Goal: Information Seeking & Learning: Learn about a topic

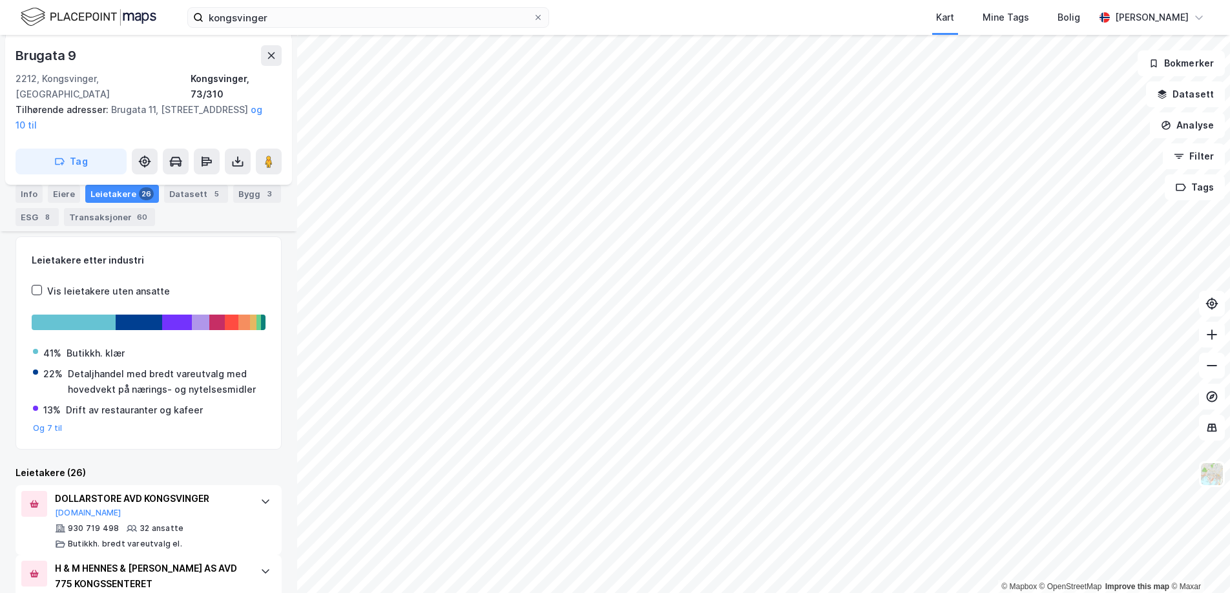
scroll to position [333, 0]
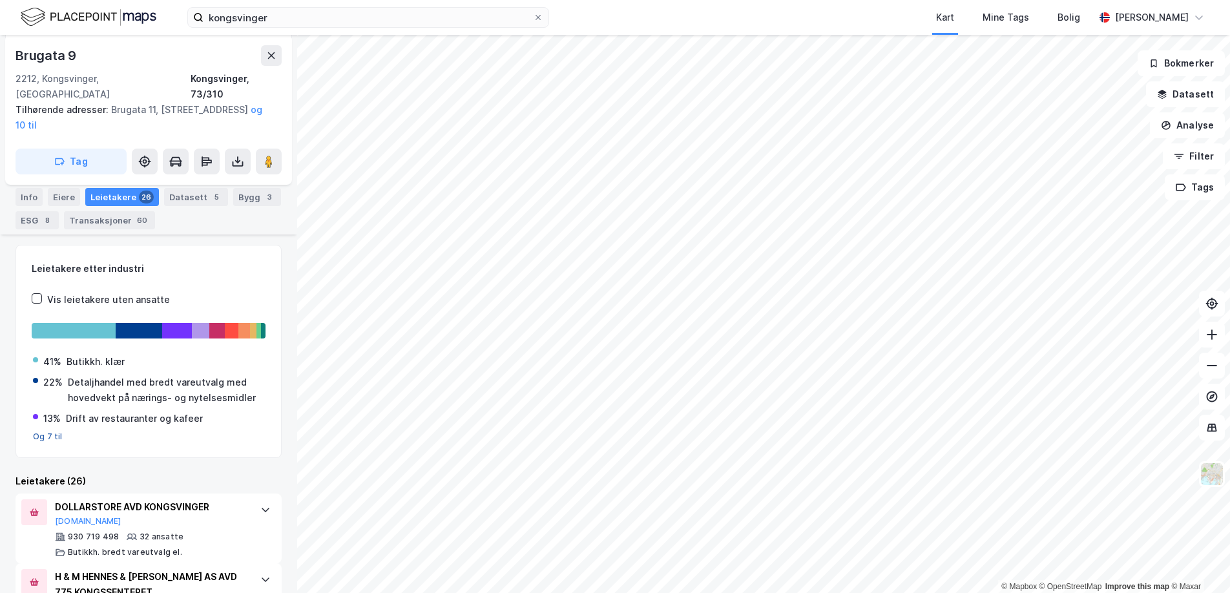
click at [47, 432] on button "Og 7 til" at bounding box center [48, 437] width 30 height 10
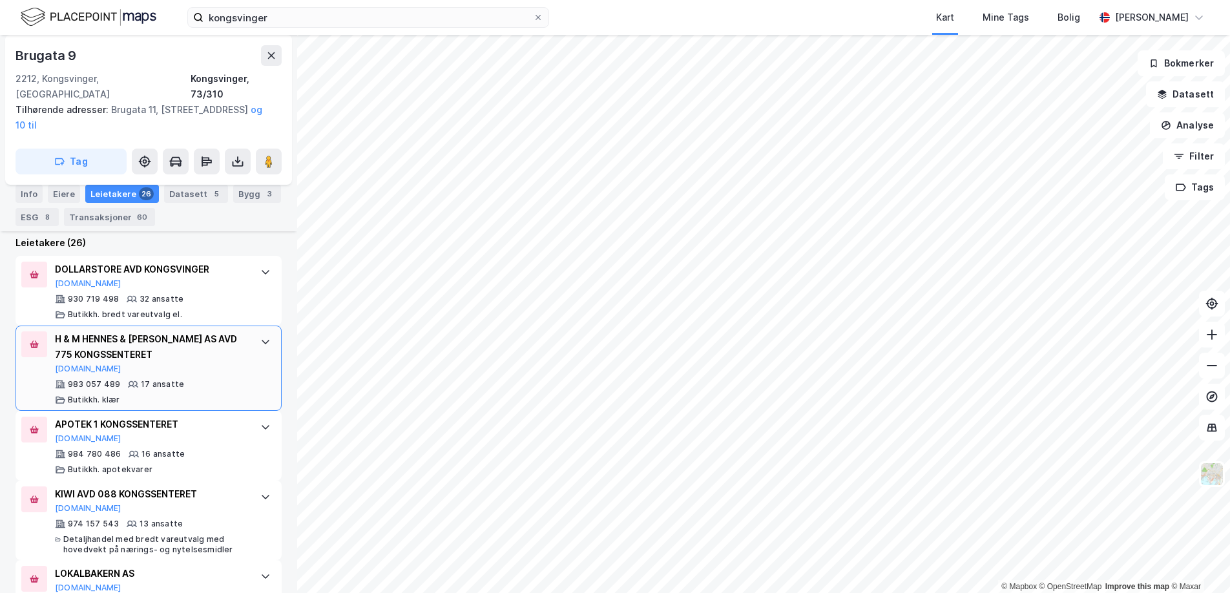
scroll to position [717, 0]
click at [263, 266] on icon at bounding box center [265, 271] width 10 height 10
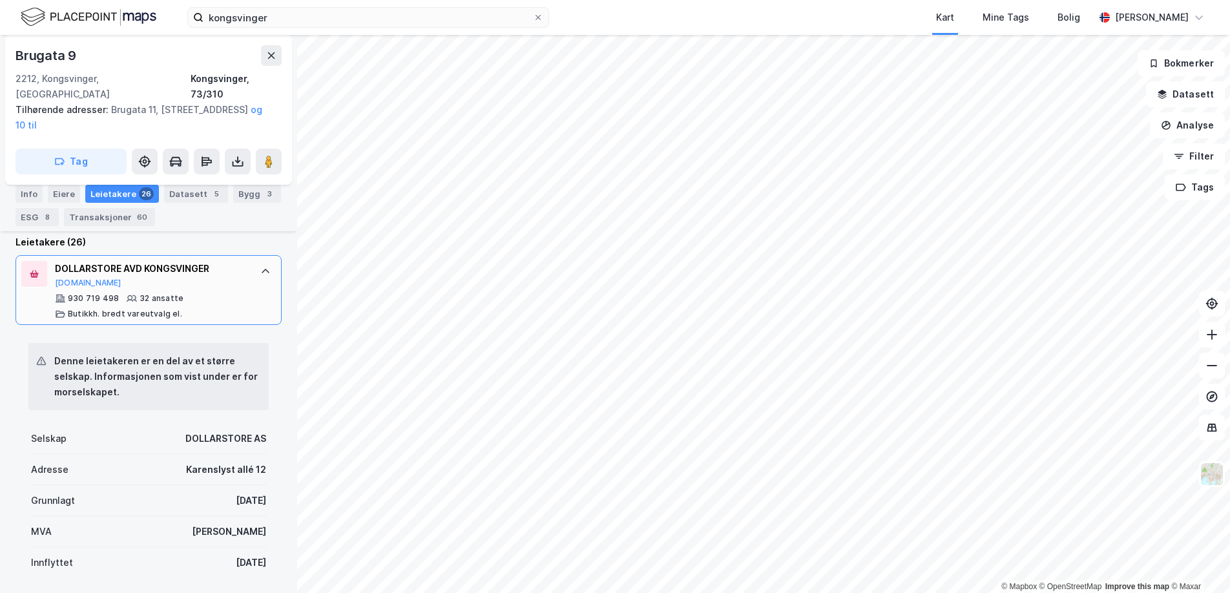
click at [266, 269] on icon at bounding box center [266, 271] width 8 height 5
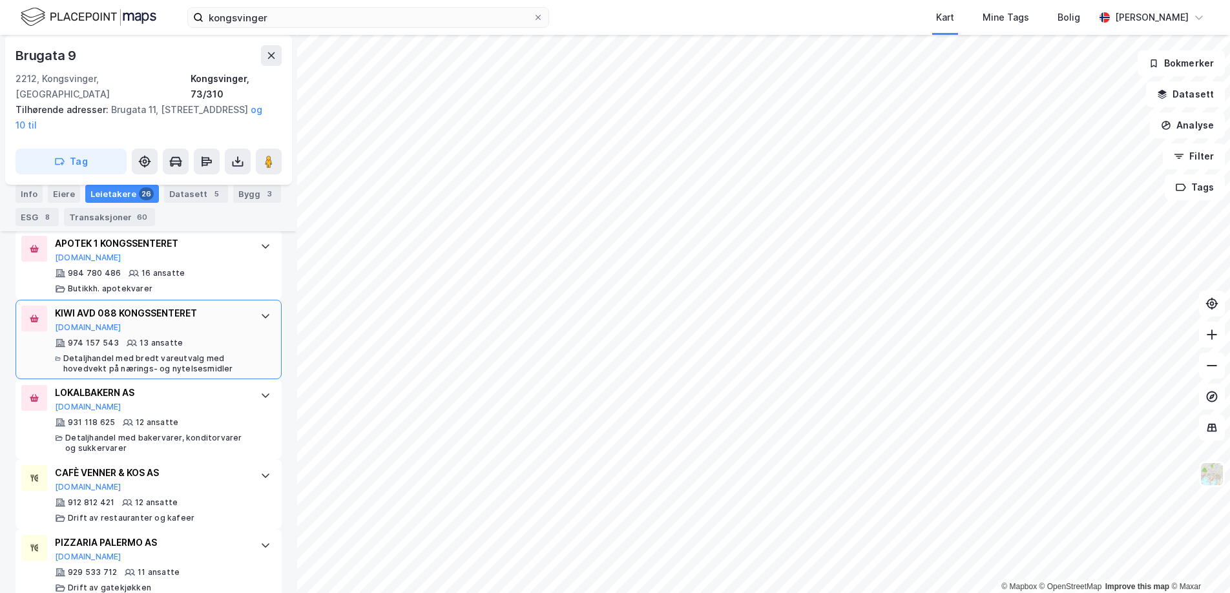
scroll to position [901, 0]
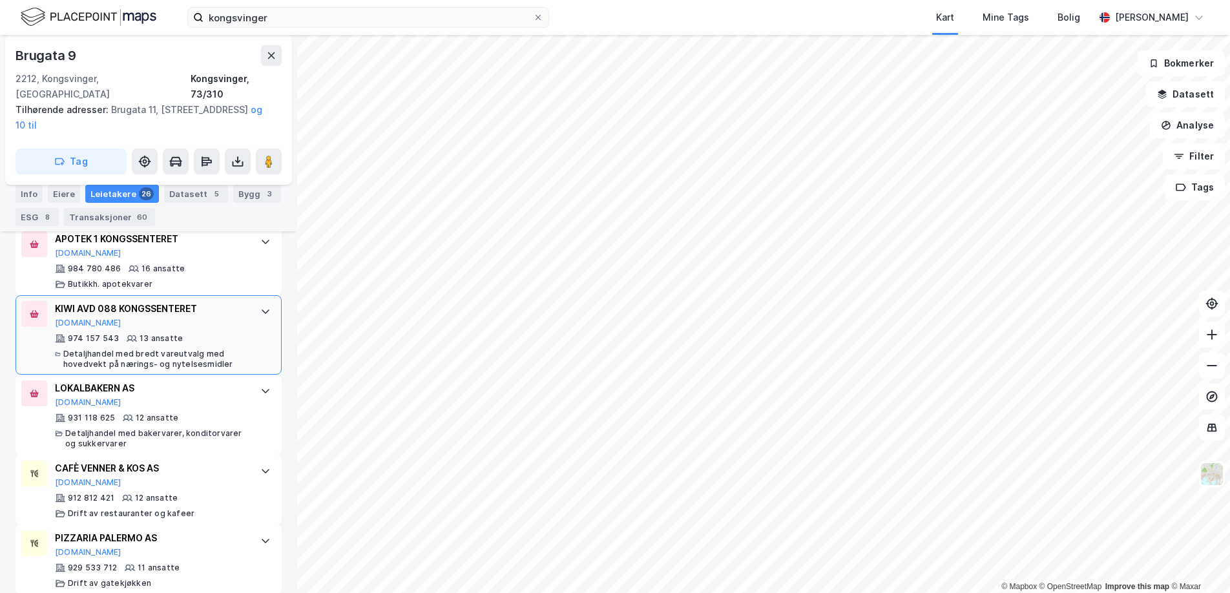
click at [266, 306] on icon at bounding box center [265, 311] width 10 height 10
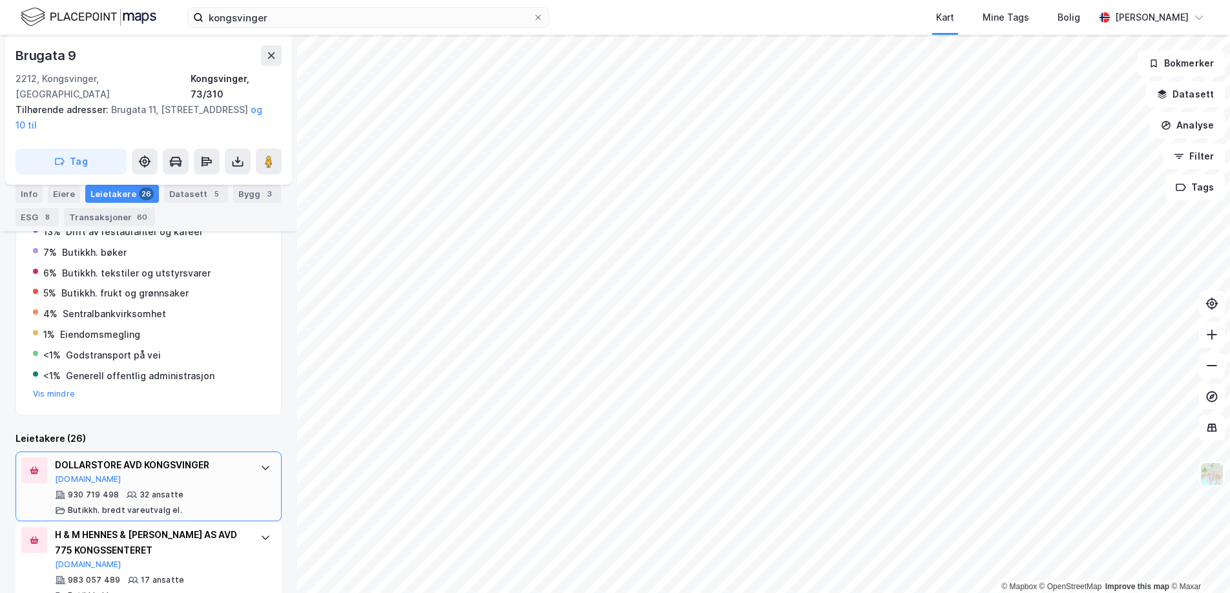
click at [267, 466] on icon at bounding box center [266, 468] width 8 height 5
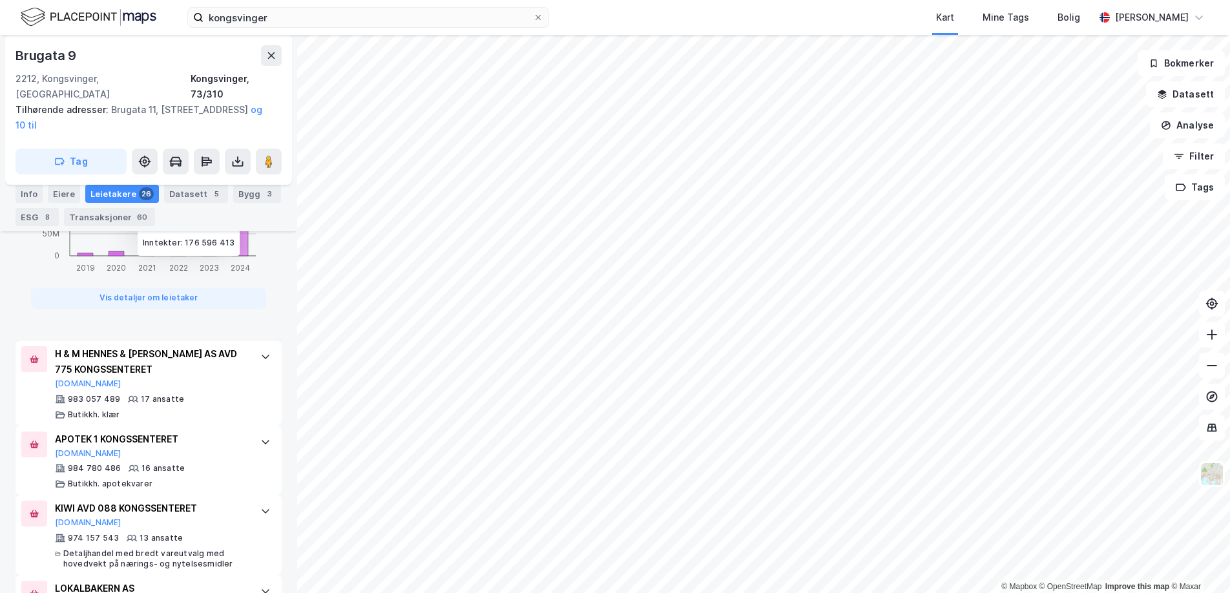
scroll to position [1335, 0]
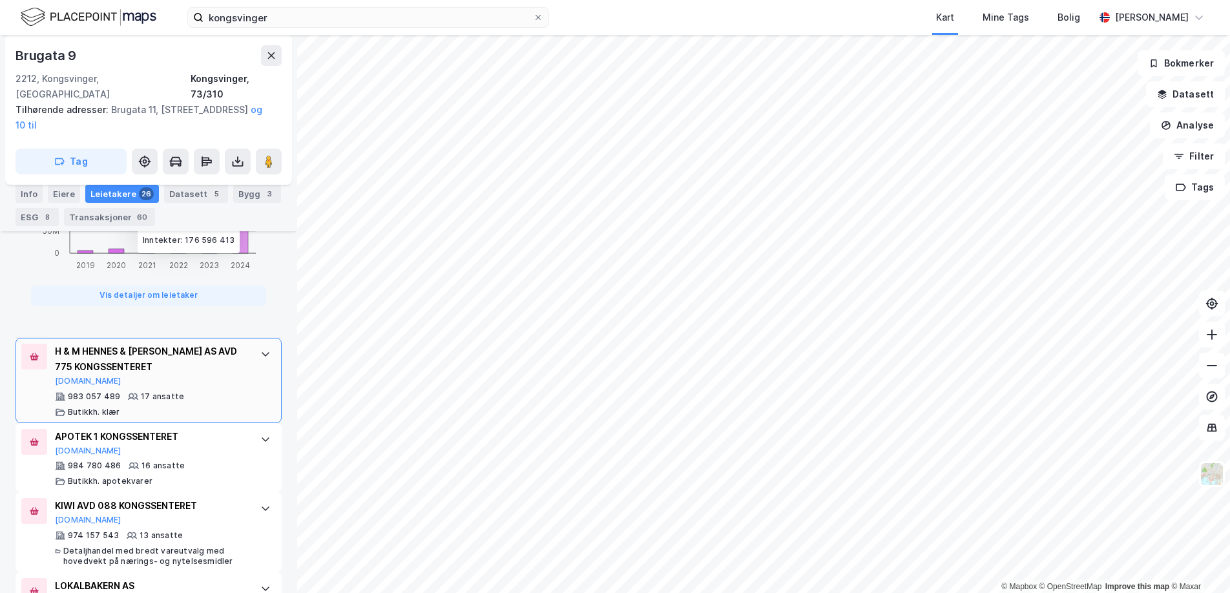
click at [262, 349] on icon at bounding box center [265, 354] width 10 height 10
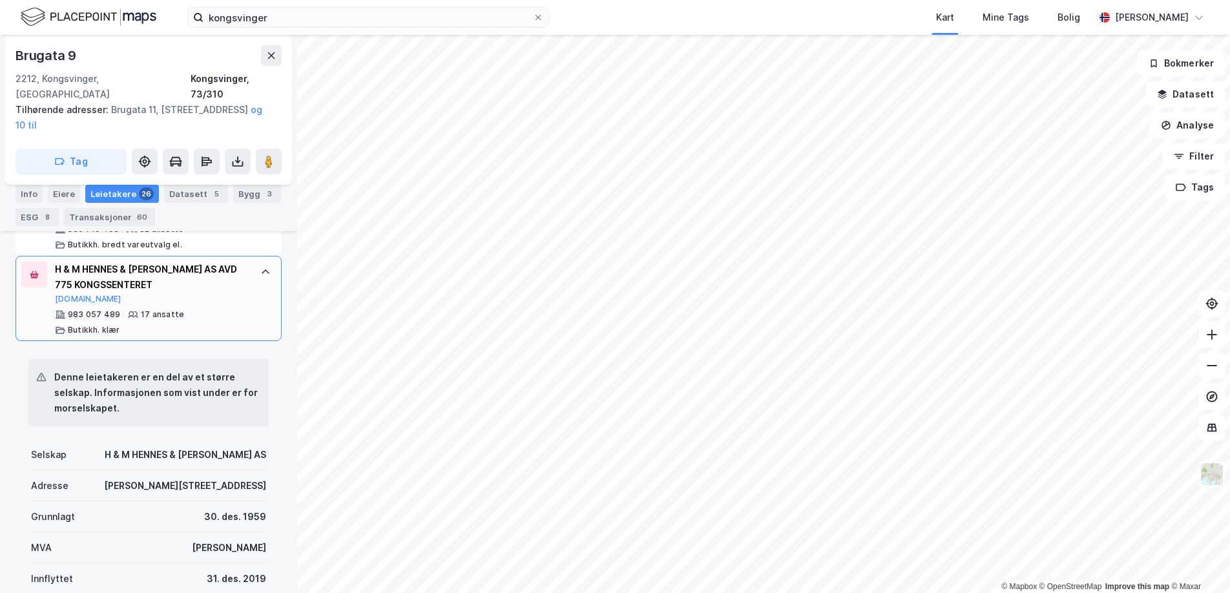
scroll to position [782, 0]
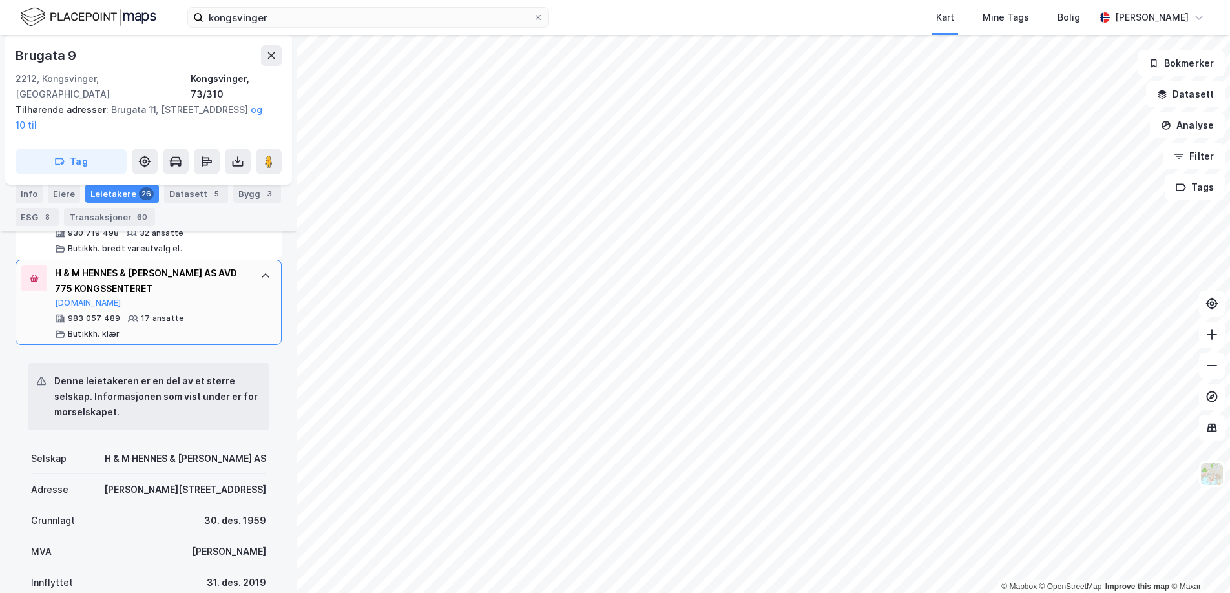
click at [267, 271] on icon at bounding box center [265, 276] width 10 height 10
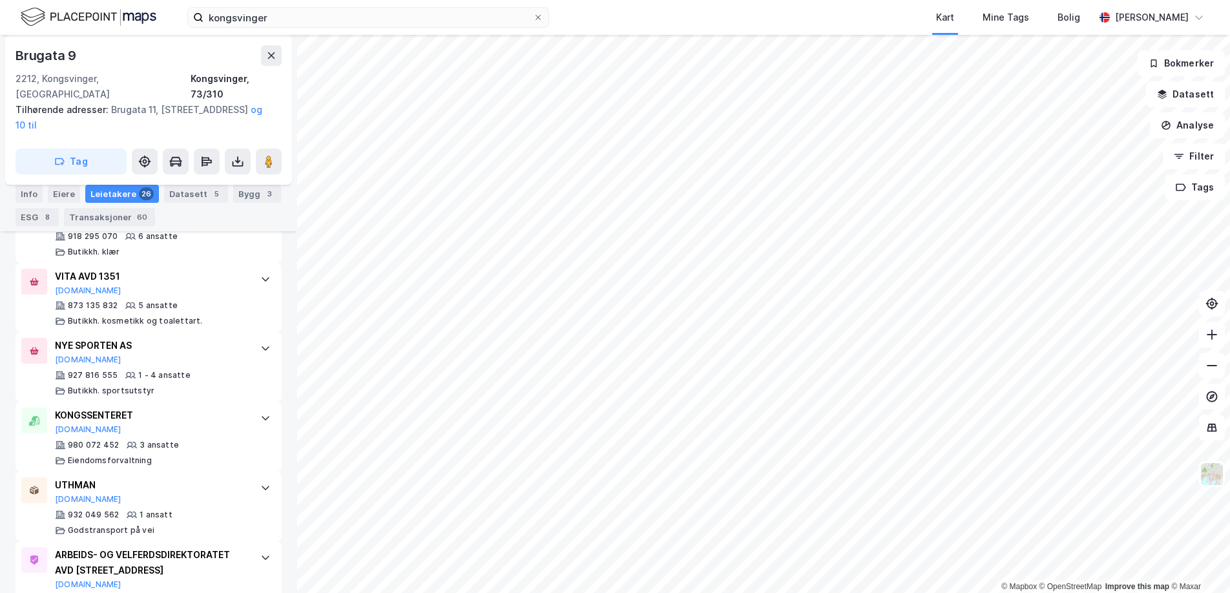
scroll to position [2224, 0]
click at [56, 190] on div "Eiere" at bounding box center [64, 194] width 32 height 18
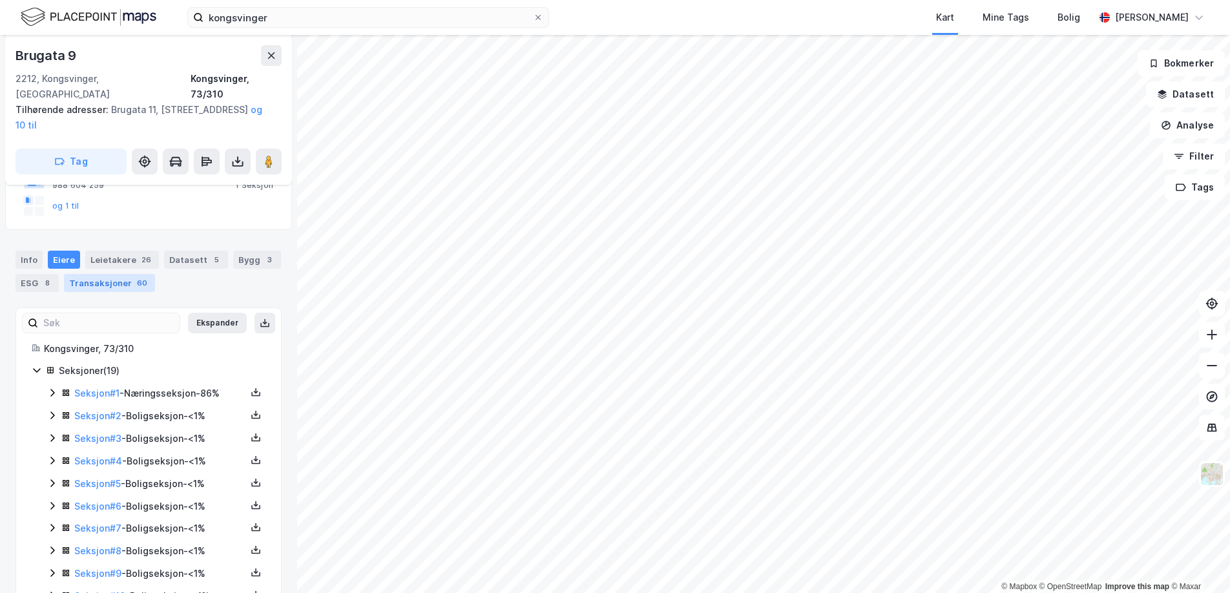
scroll to position [266, 0]
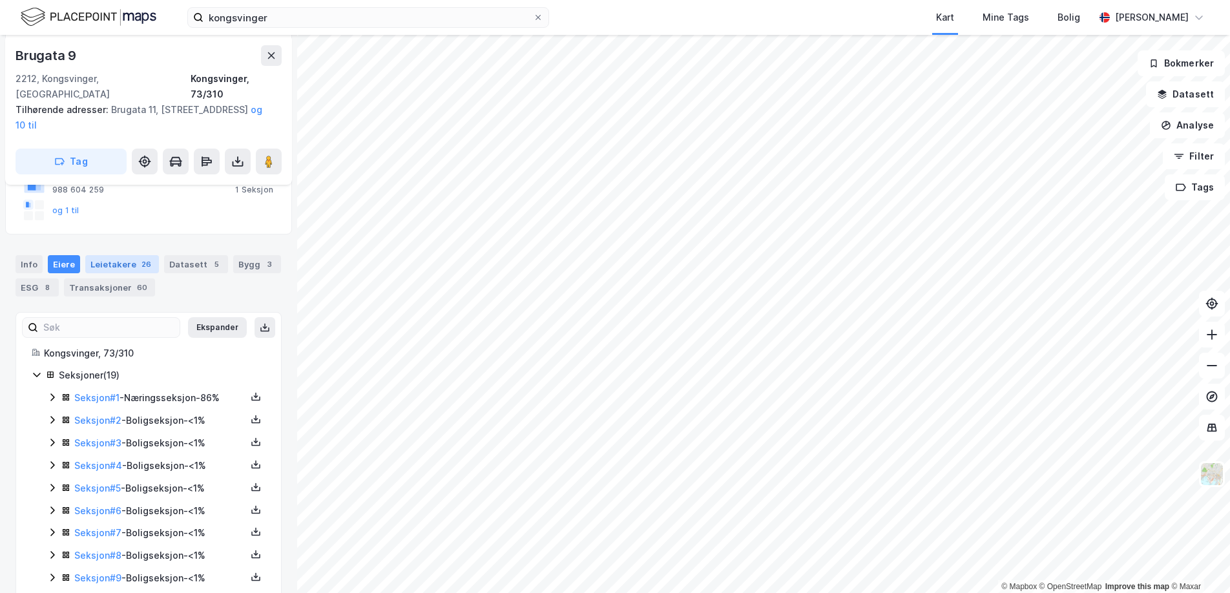
click at [104, 255] on div "Leietakere 26" at bounding box center [122, 264] width 74 height 18
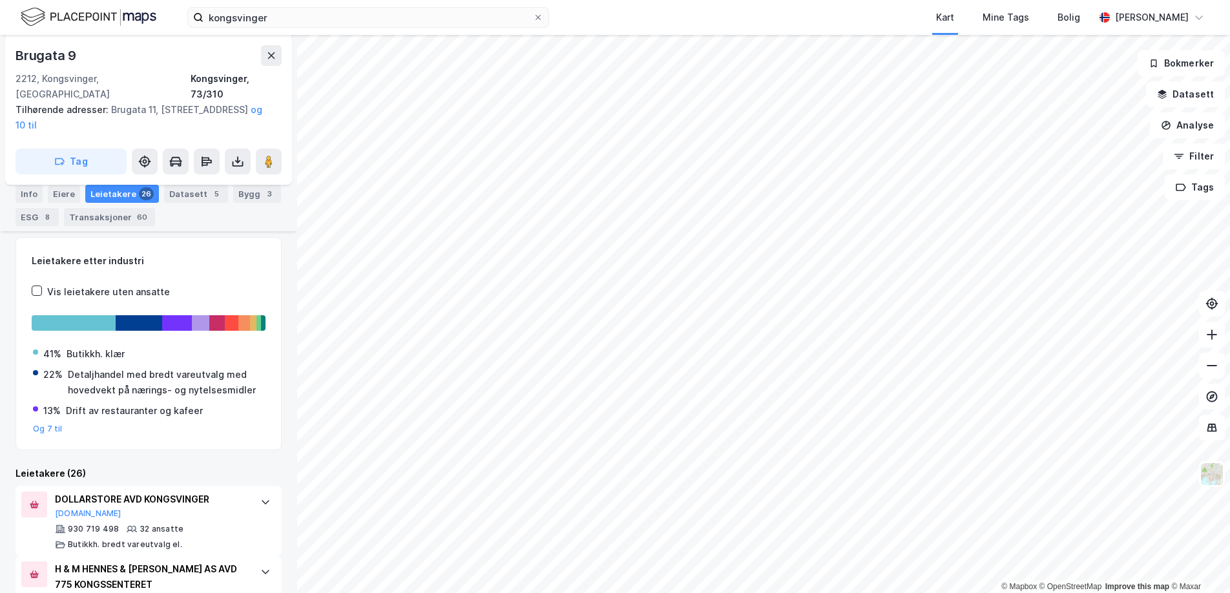
scroll to position [343, 0]
click at [43, 422] on button "Og 7 til" at bounding box center [48, 427] width 30 height 10
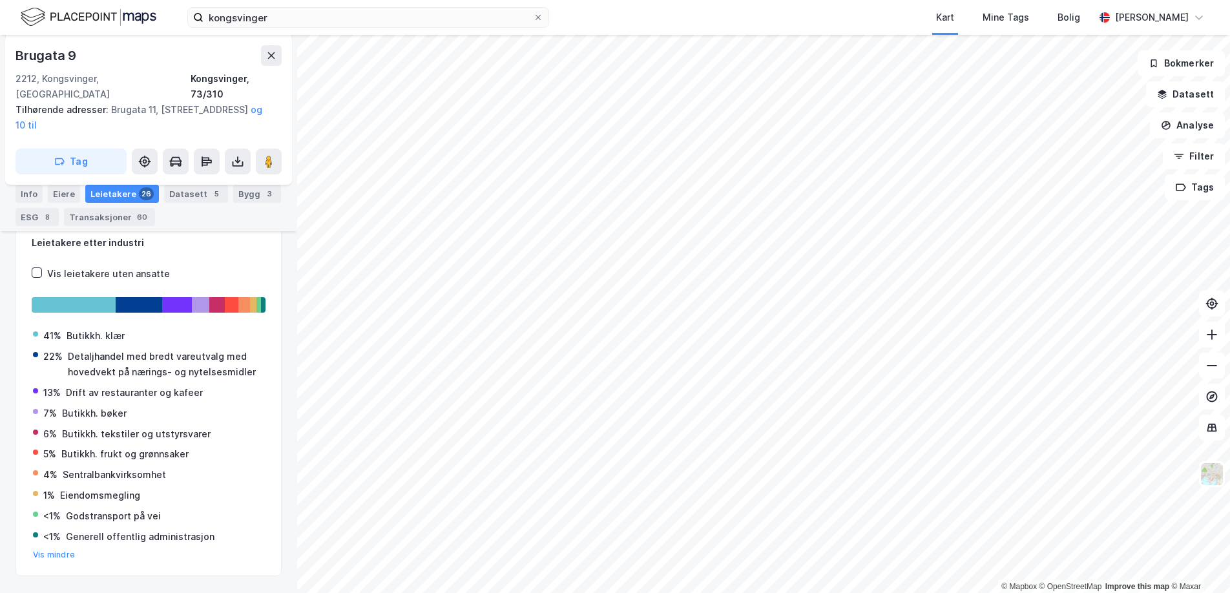
scroll to position [350, 0]
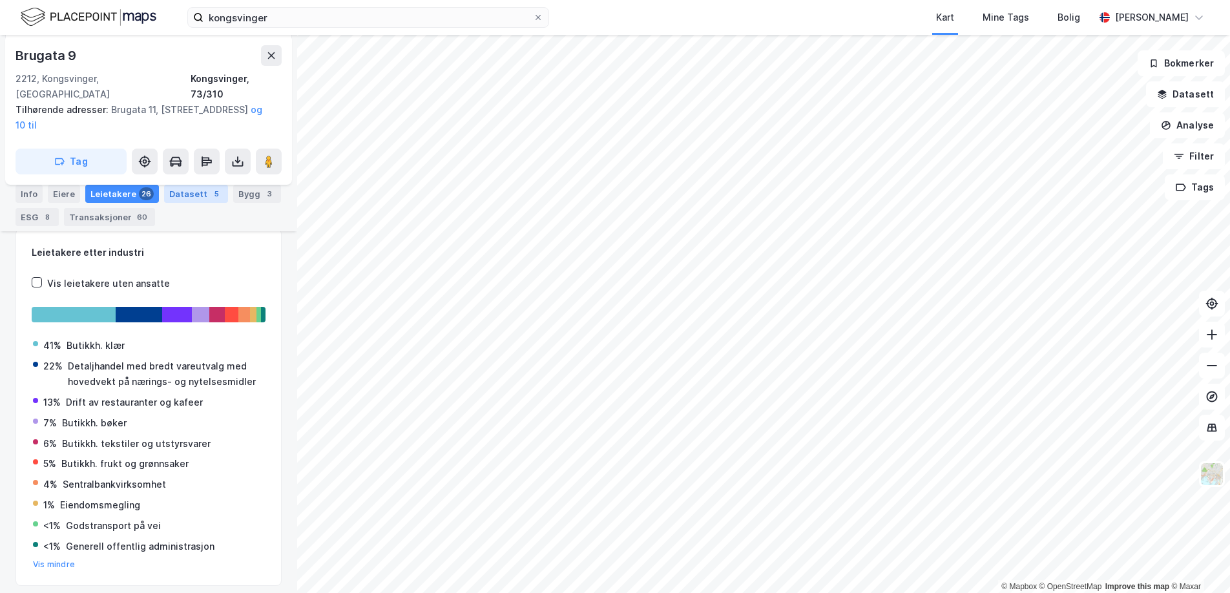
click at [174, 196] on div "Datasett 5" at bounding box center [196, 194] width 64 height 18
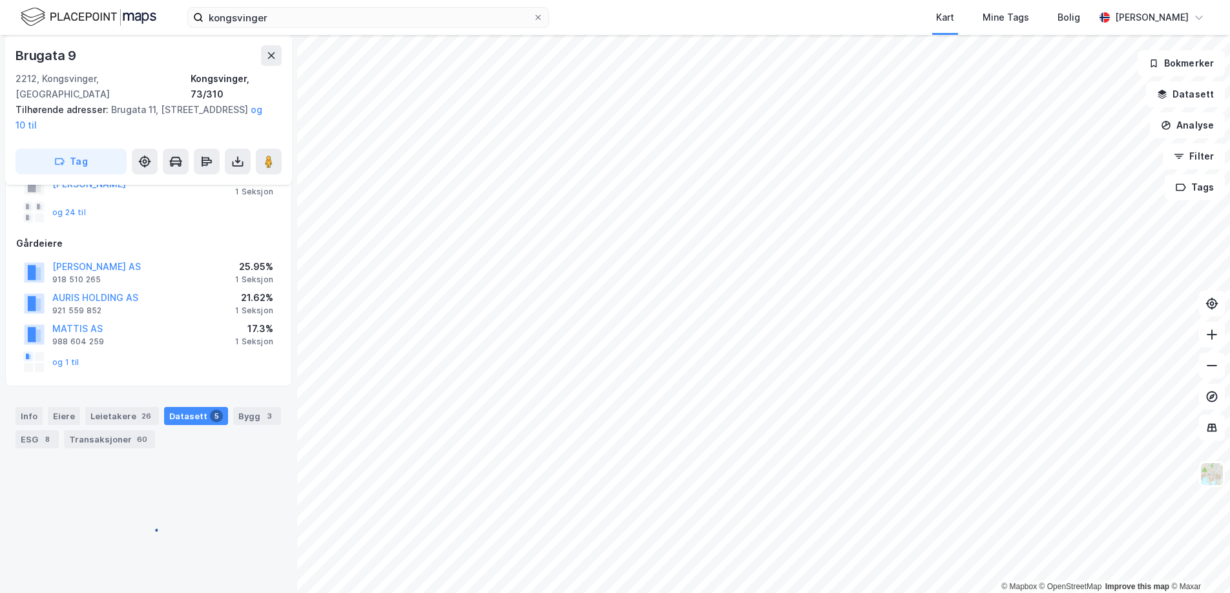
scroll to position [311, 0]
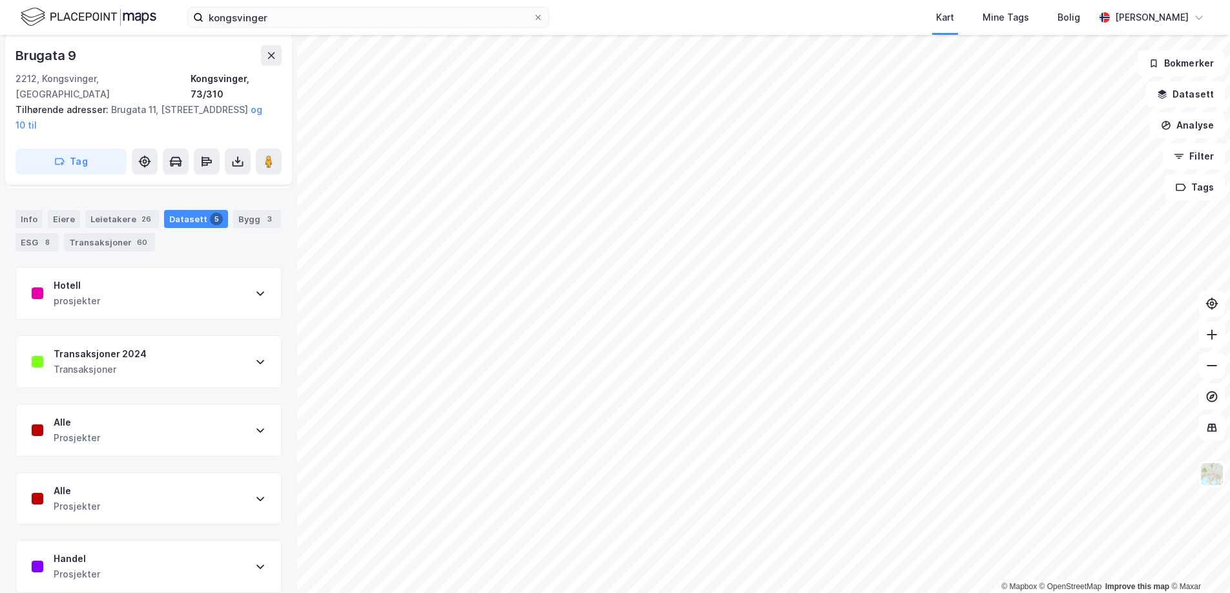
click at [266, 284] on div "Hotell prosjekter" at bounding box center [148, 294] width 265 height 52
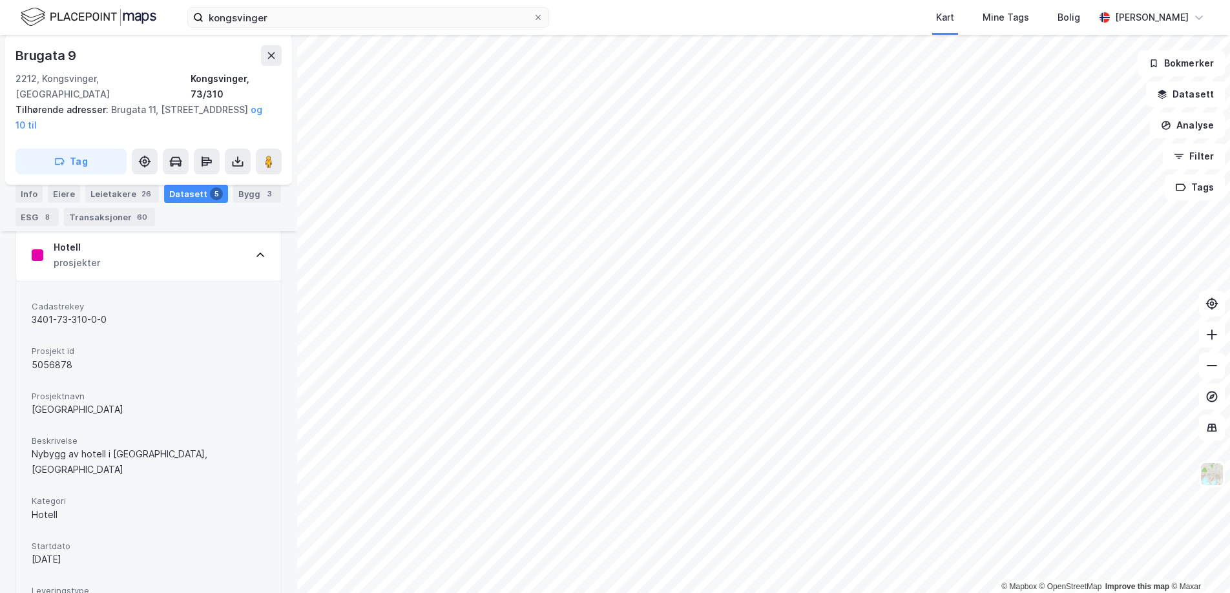
click at [262, 250] on icon at bounding box center [260, 255] width 10 height 10
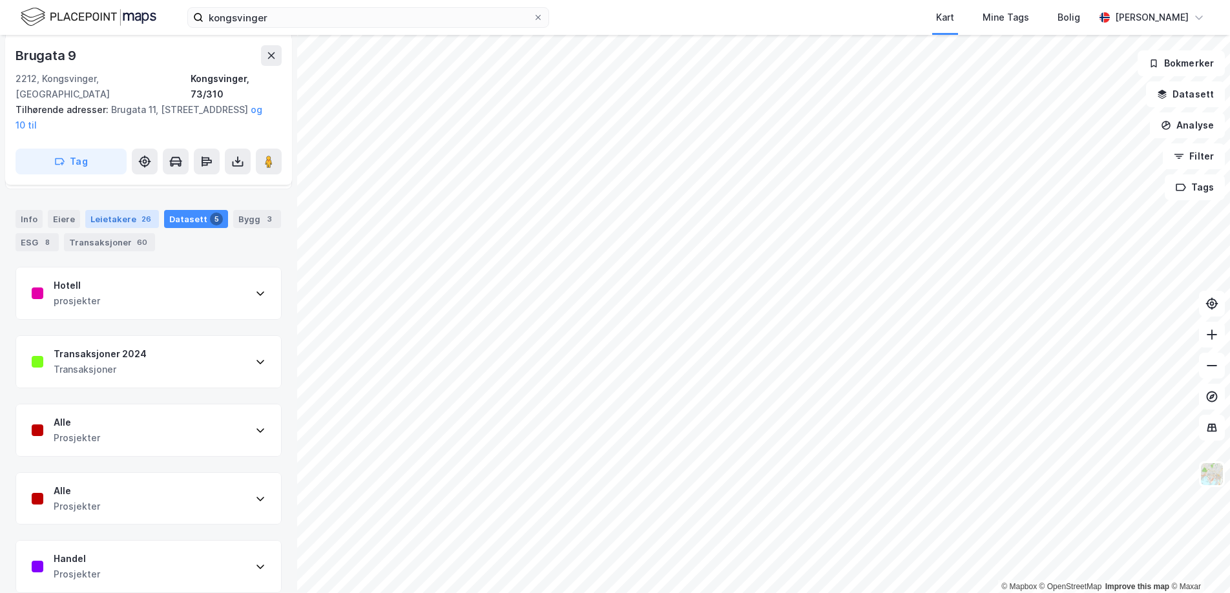
click at [120, 210] on div "Leietakere 26" at bounding box center [122, 219] width 74 height 18
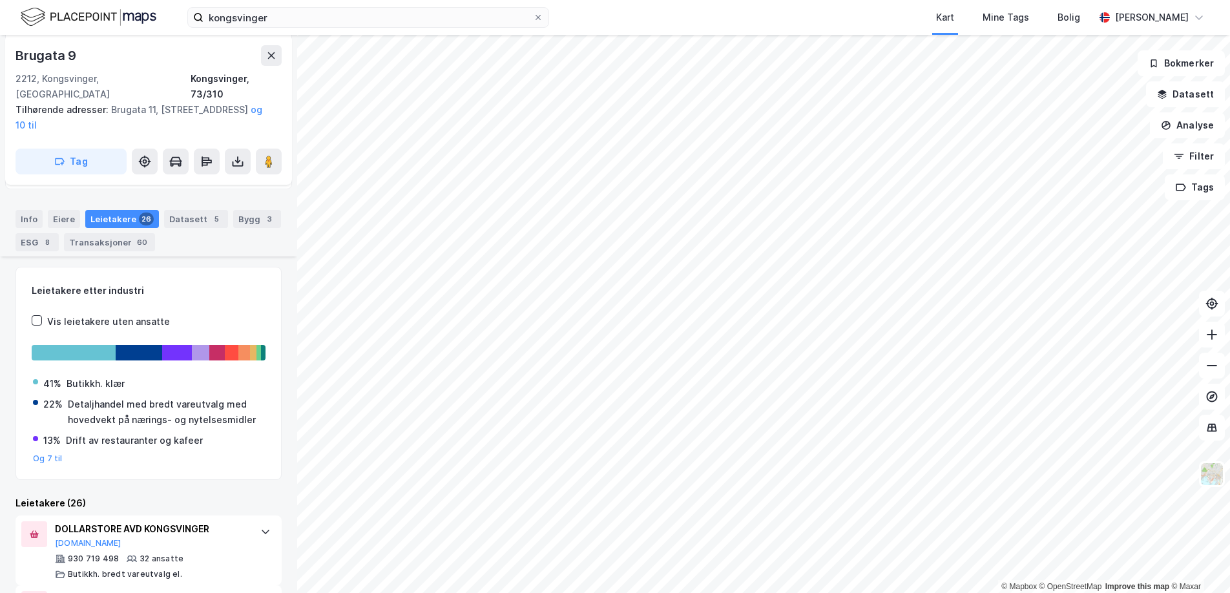
scroll to position [350, 0]
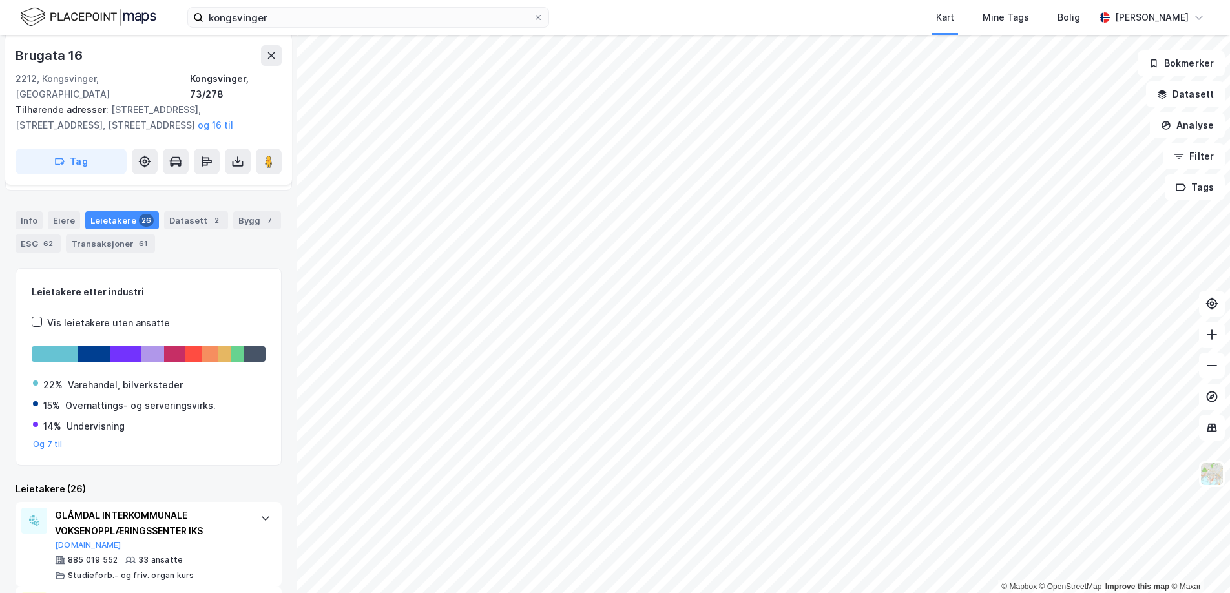
scroll to position [252, 0]
click at [106, 348] on div at bounding box center [94, 356] width 32 height 16
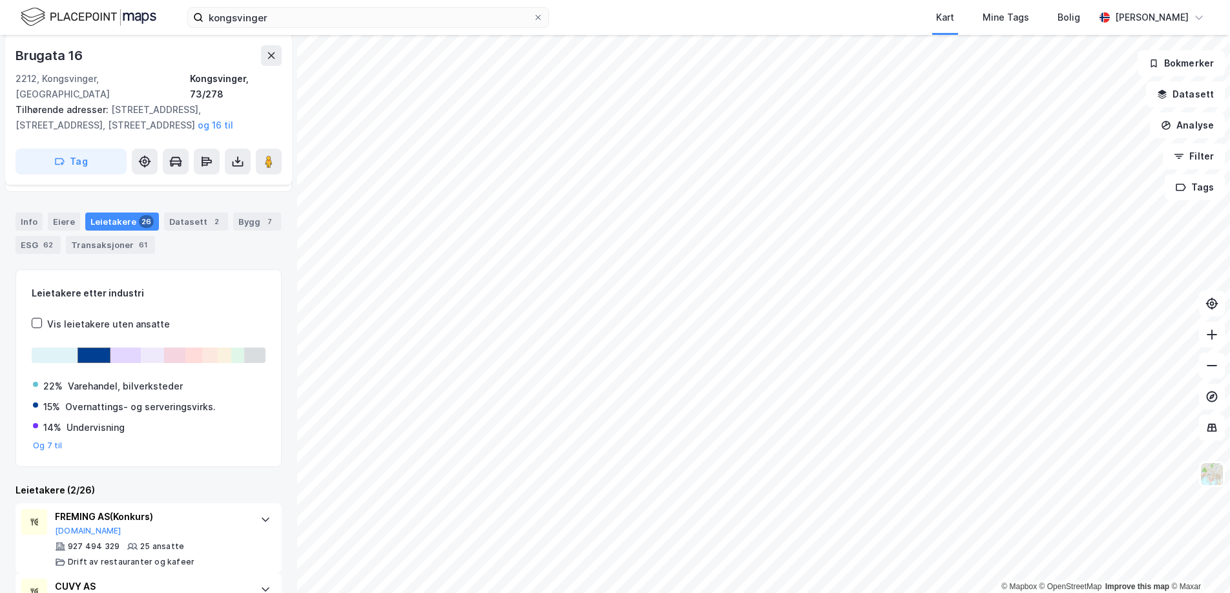
scroll to position [302, 0]
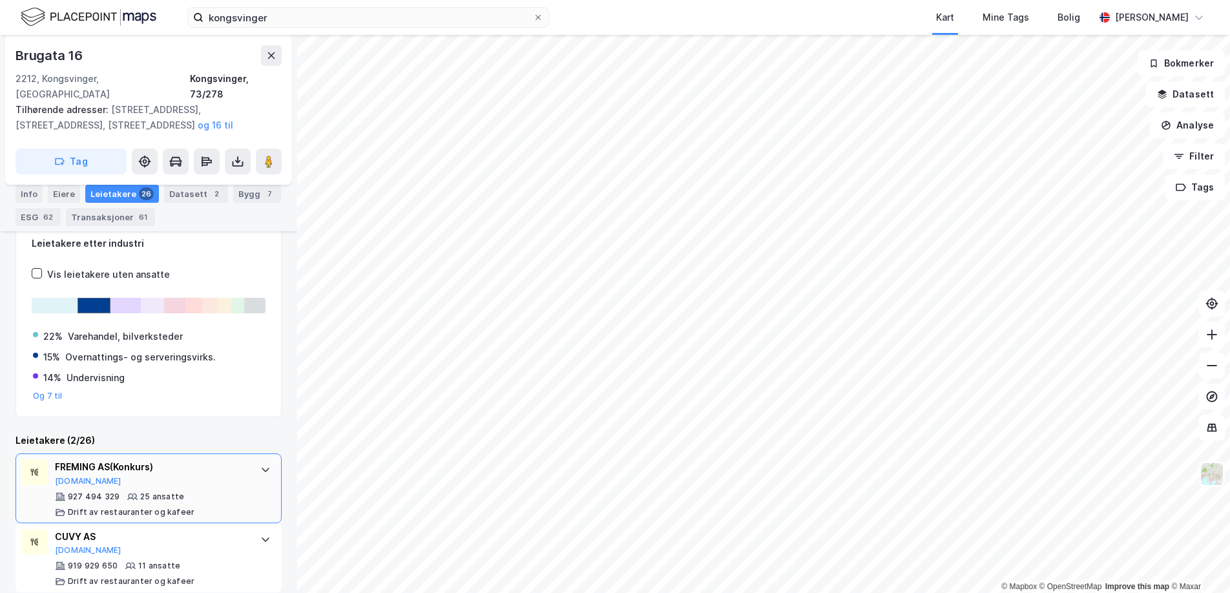
click at [268, 465] on icon at bounding box center [265, 470] width 10 height 10
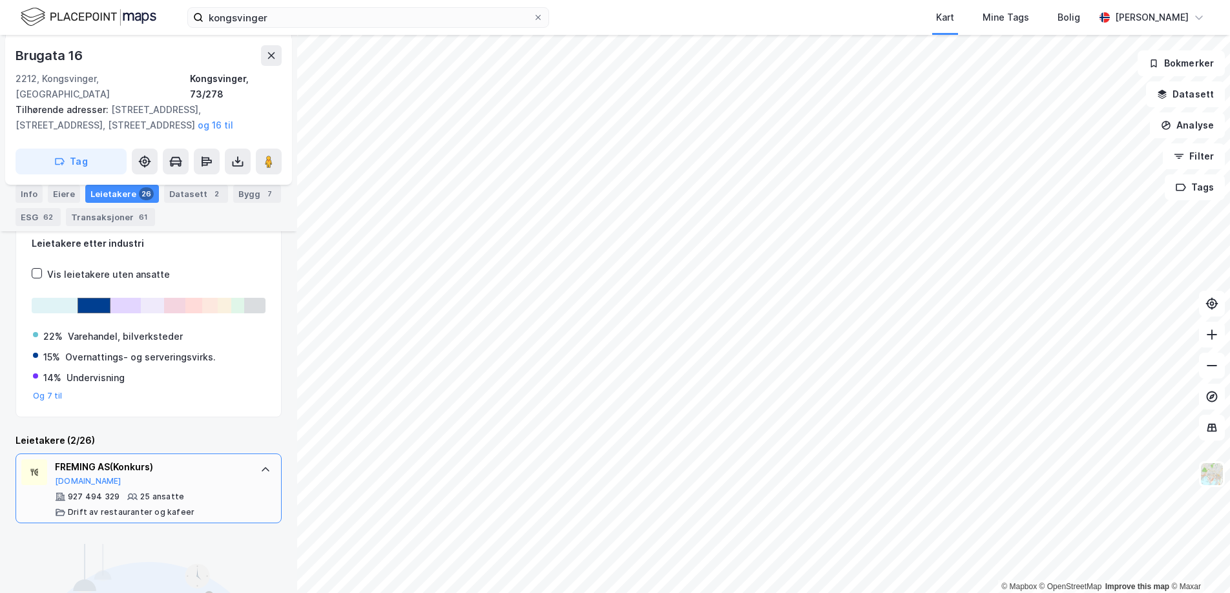
click at [268, 465] on icon at bounding box center [265, 470] width 10 height 10
click at [267, 529] on div at bounding box center [265, 539] width 21 height 21
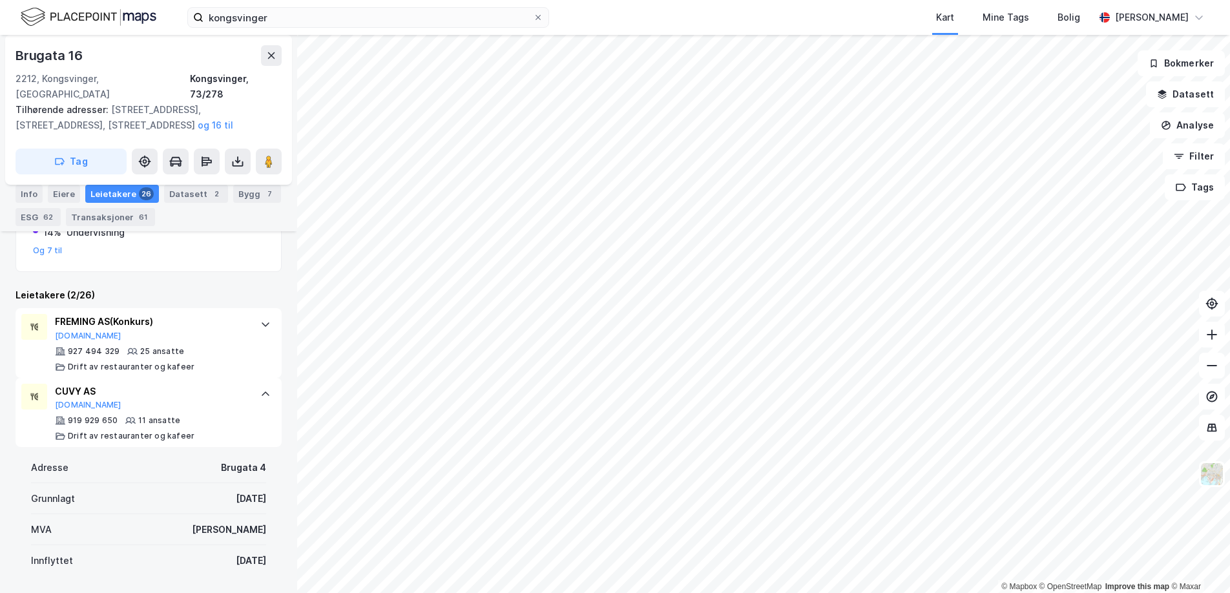
scroll to position [446, 0]
click at [261, 390] on icon at bounding box center [265, 395] width 10 height 10
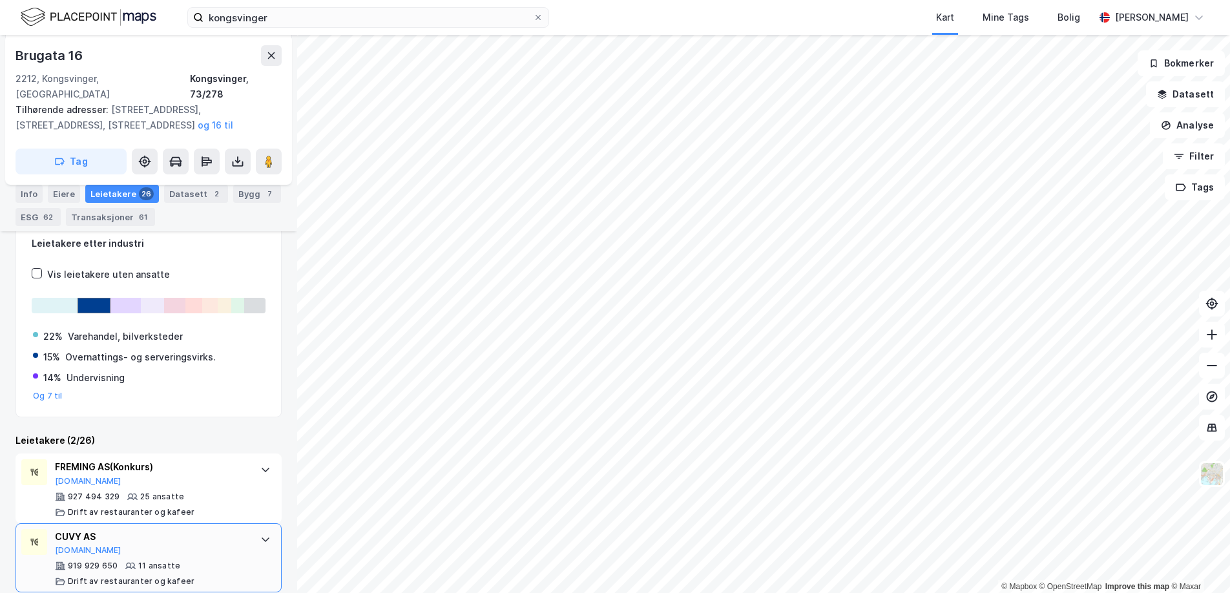
click at [78, 529] on div "CUVY AS" at bounding box center [151, 537] width 193 height 16
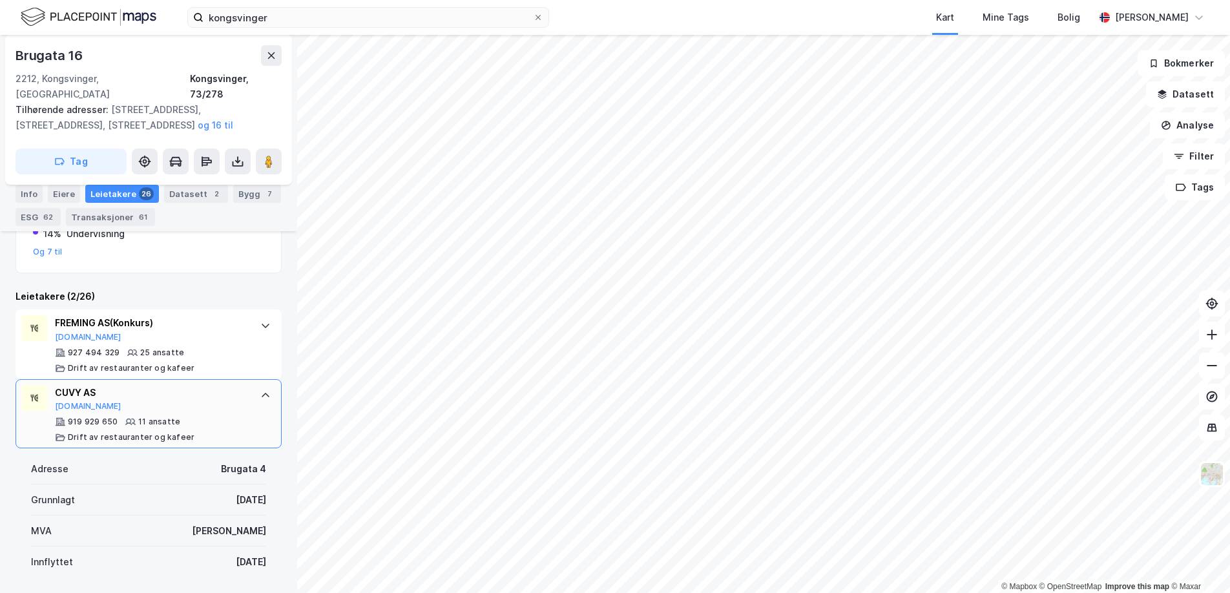
click at [257, 385] on div at bounding box center [265, 395] width 21 height 21
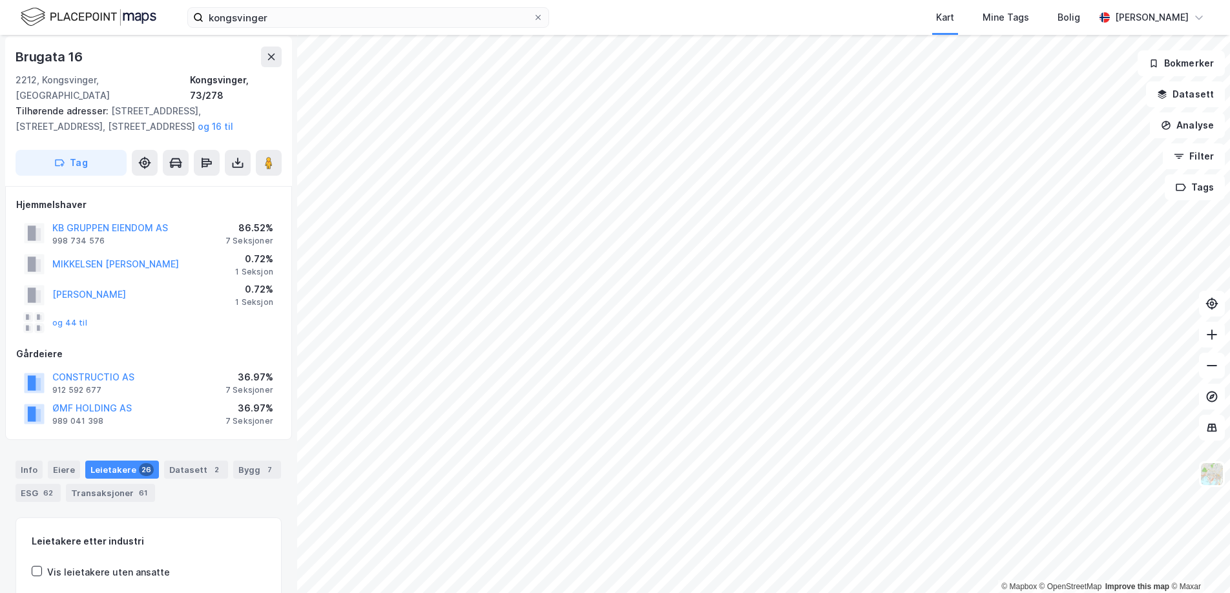
scroll to position [0, 0]
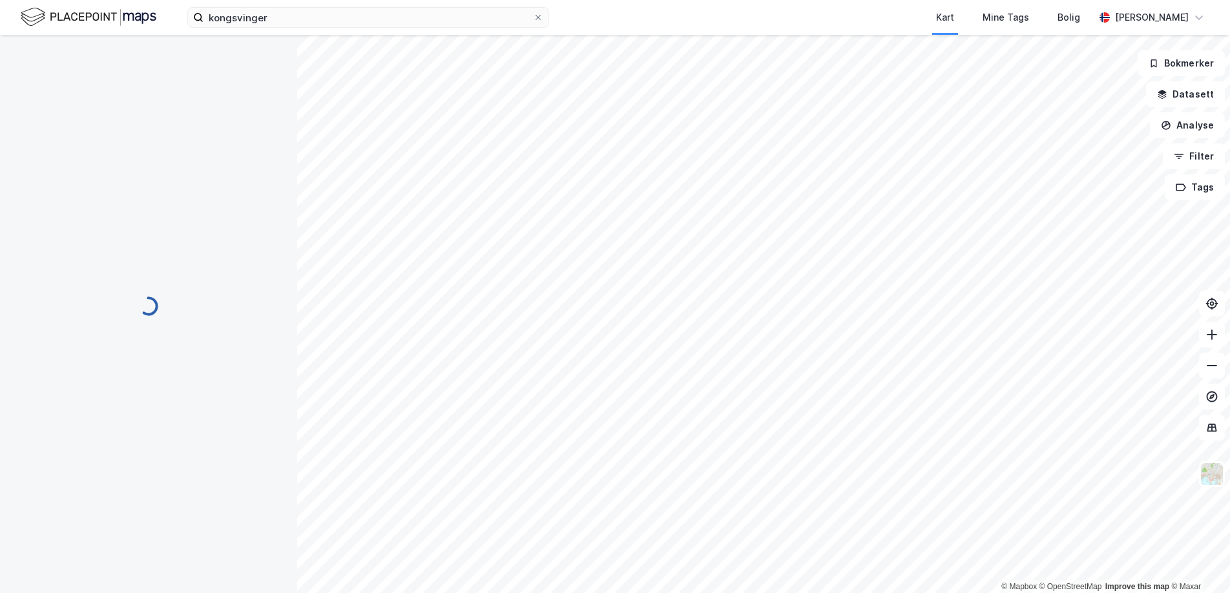
scroll to position [4, 0]
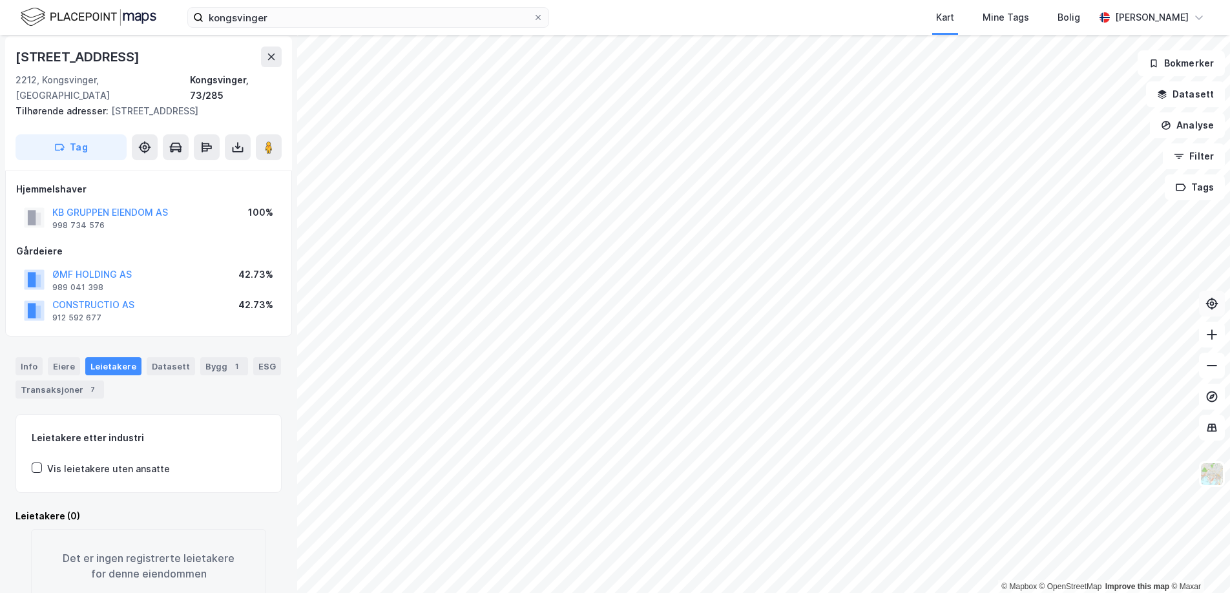
scroll to position [4, 0]
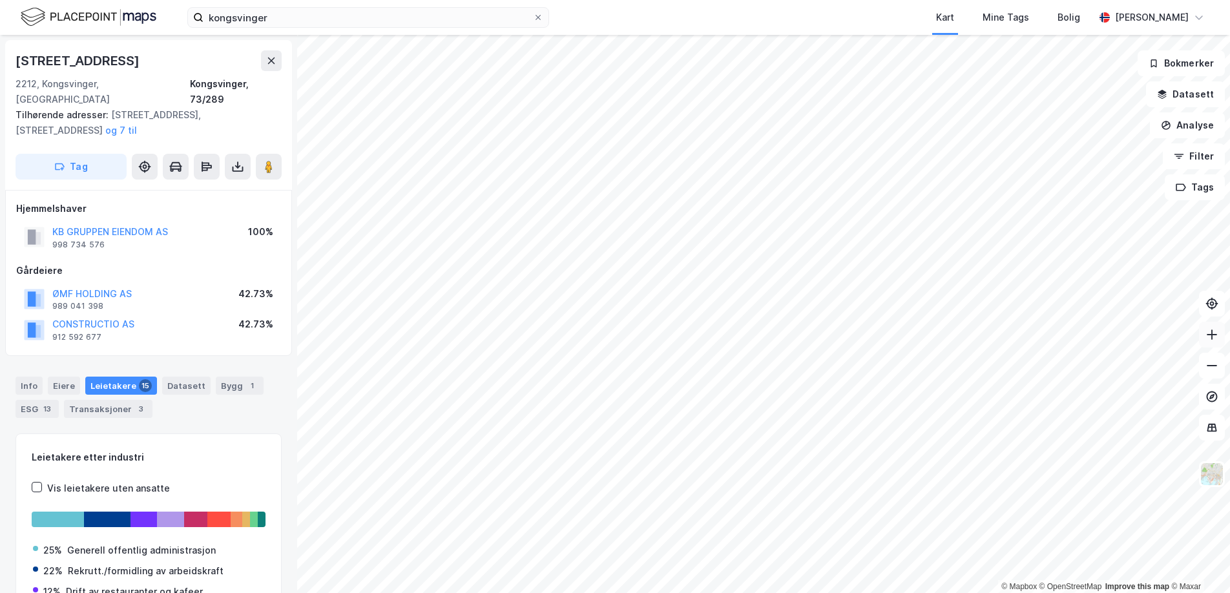
scroll to position [4, 0]
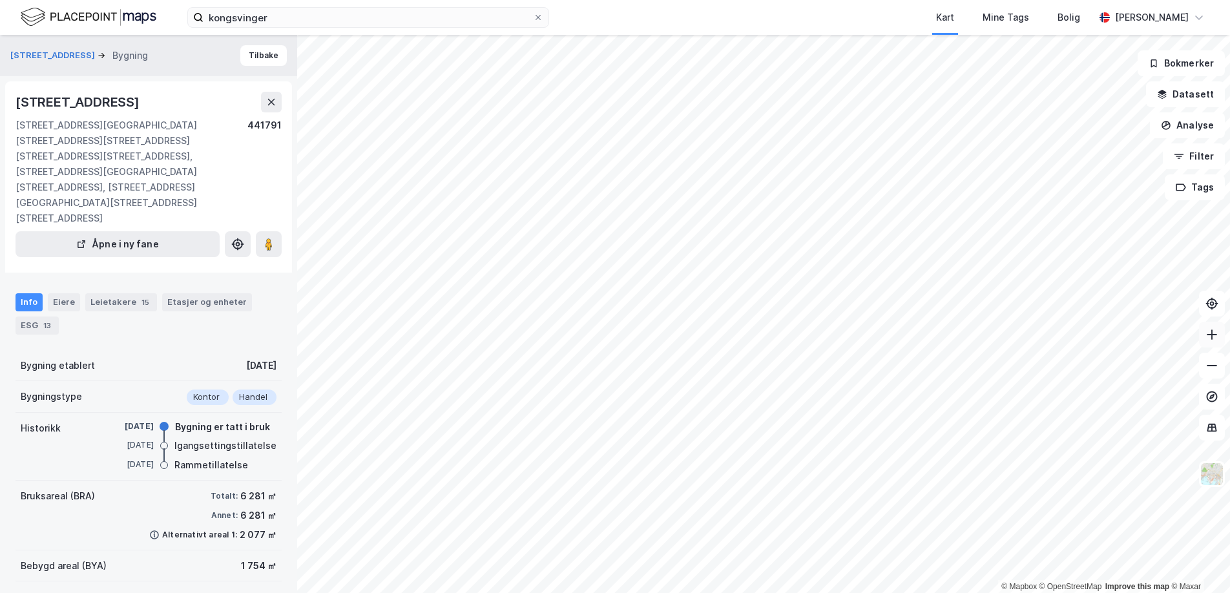
scroll to position [4, 0]
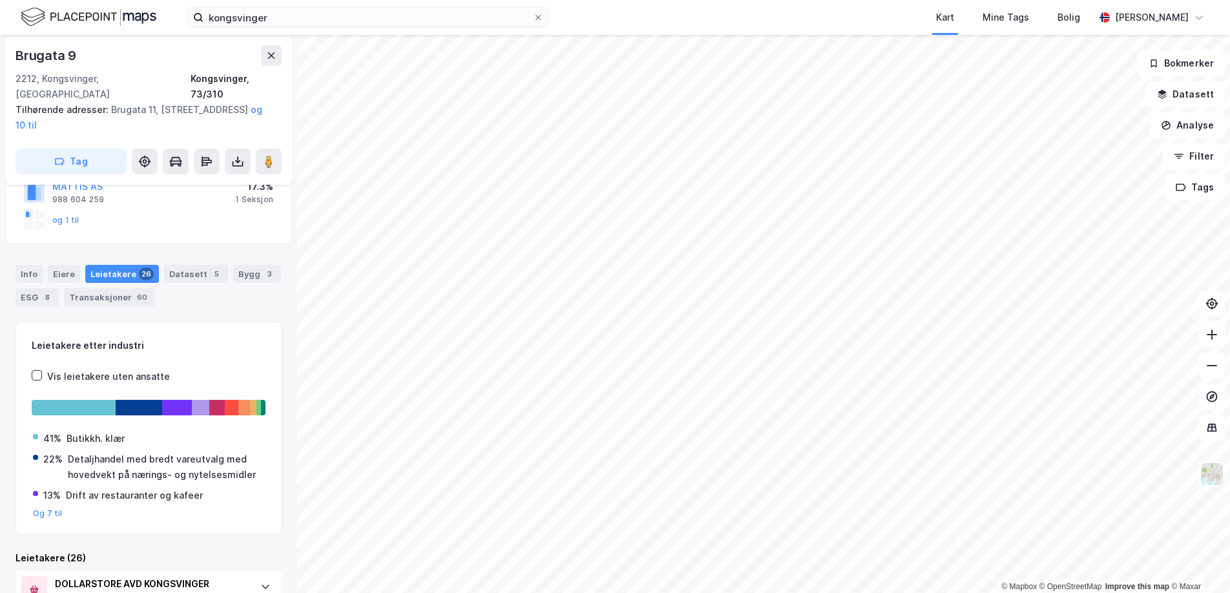
scroll to position [258, 0]
click at [42, 507] on button "Og 7 til" at bounding box center [48, 512] width 30 height 10
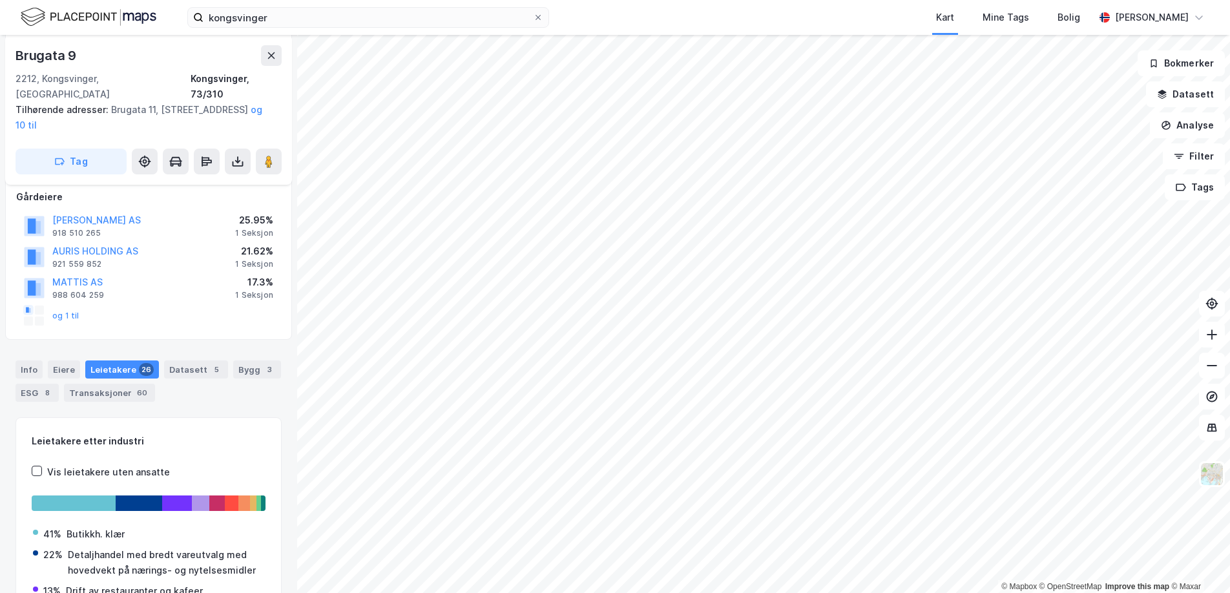
scroll to position [165, 0]
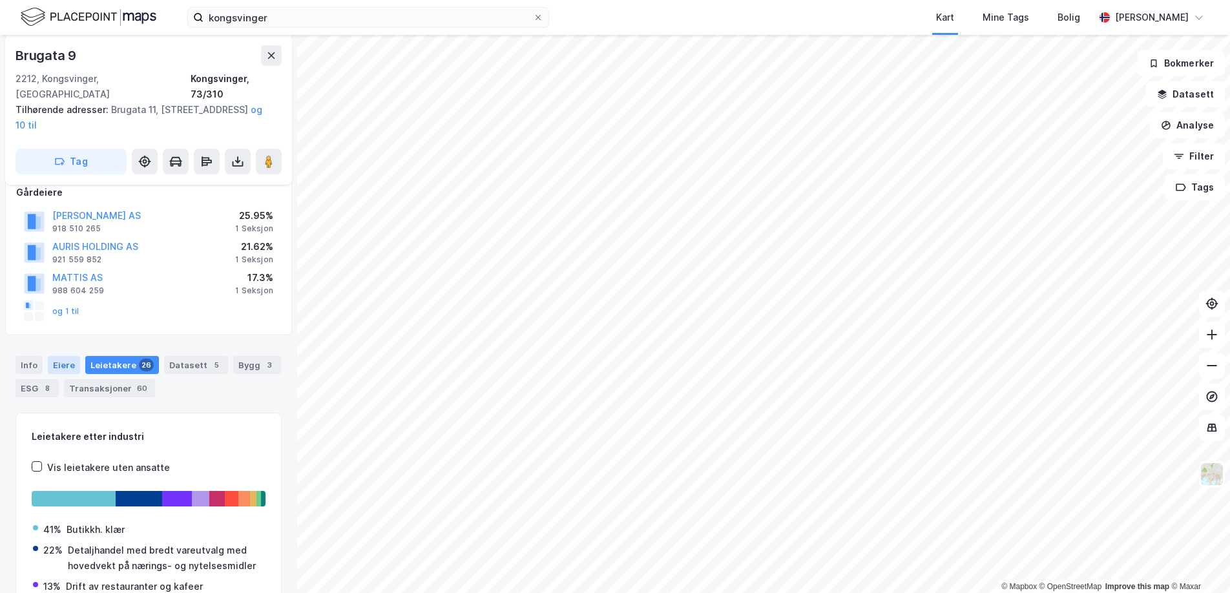
click at [55, 356] on div "Eiere" at bounding box center [64, 365] width 32 height 18
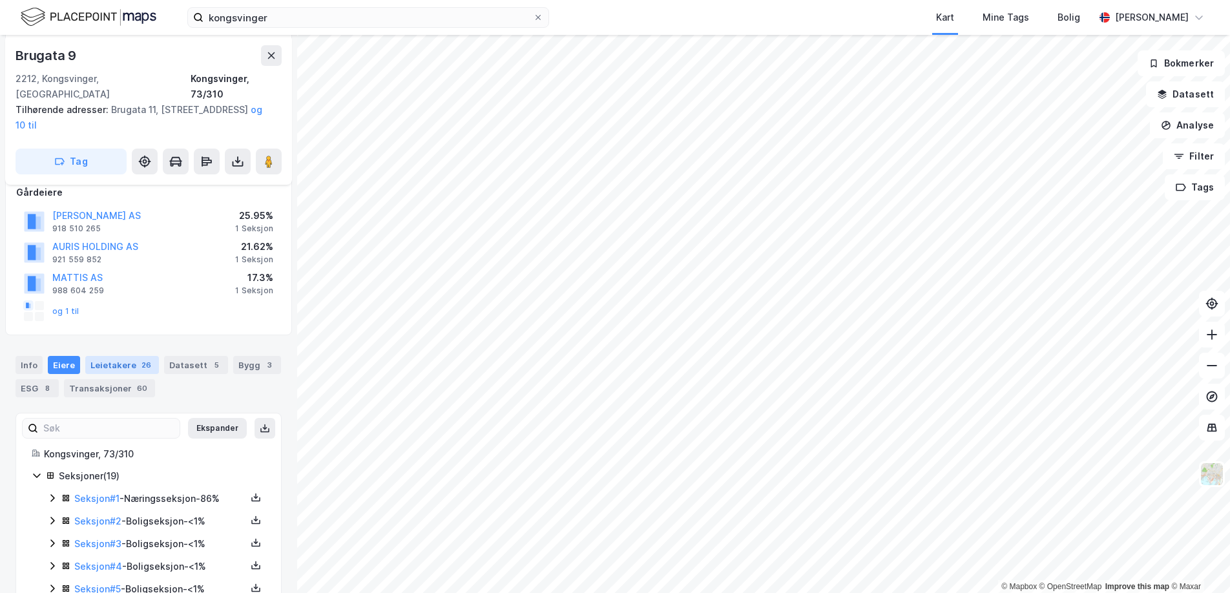
click at [116, 356] on div "Leietakere 26" at bounding box center [122, 365] width 74 height 18
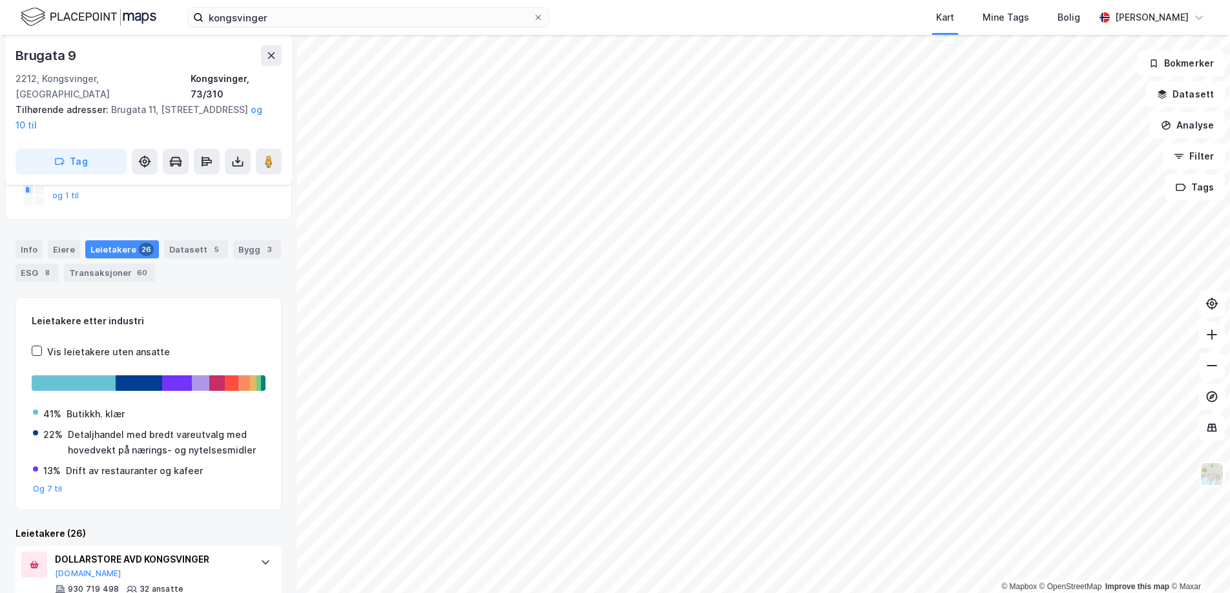
scroll to position [284, 0]
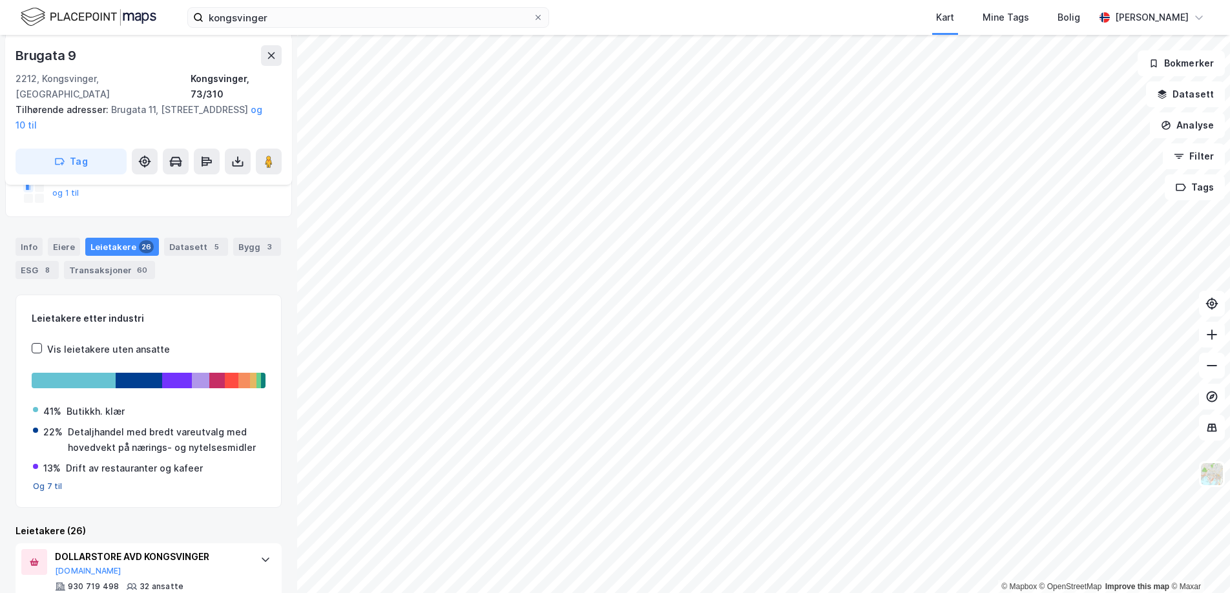
click at [50, 481] on button "Og 7 til" at bounding box center [48, 486] width 30 height 10
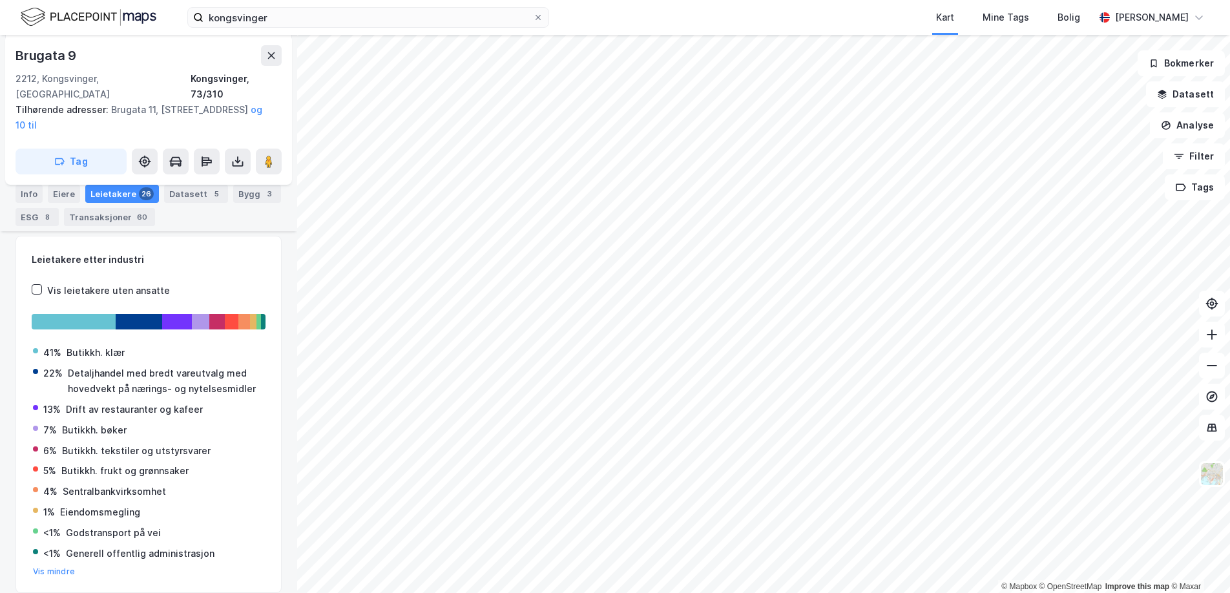
scroll to position [359, 0]
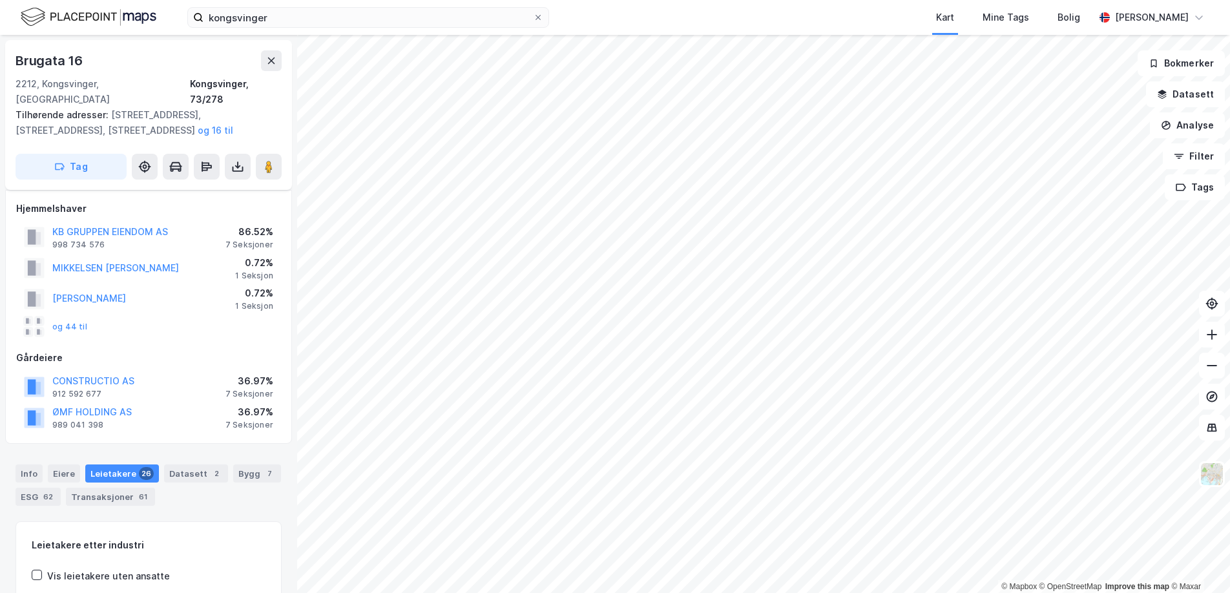
scroll to position [162, 0]
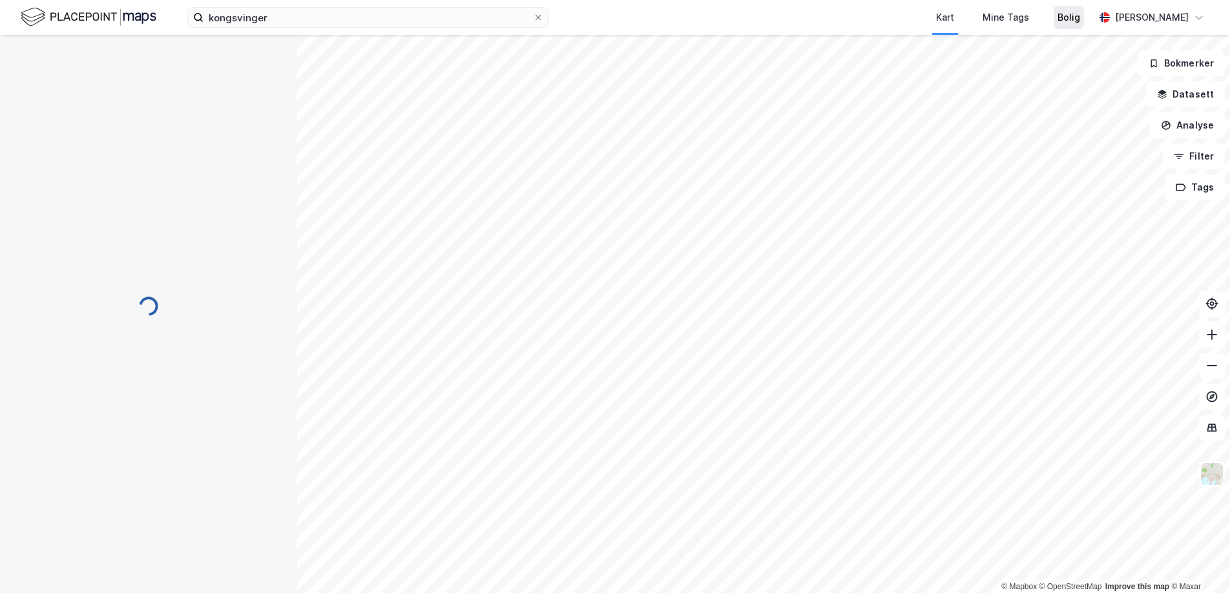
scroll to position [3, 0]
